Goal: Obtain resource: Download file/media

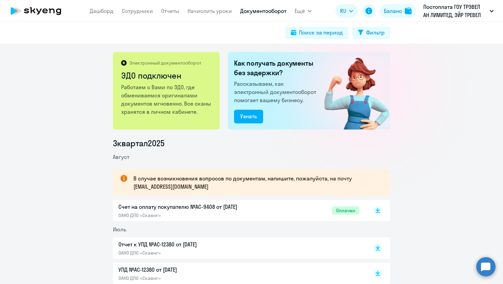
click at [211, 211] on p "Счет на оплату покупателю №AC-9408 от [DATE]" at bounding box center [190, 207] width 144 height 8
